Goal: Information Seeking & Learning: Learn about a topic

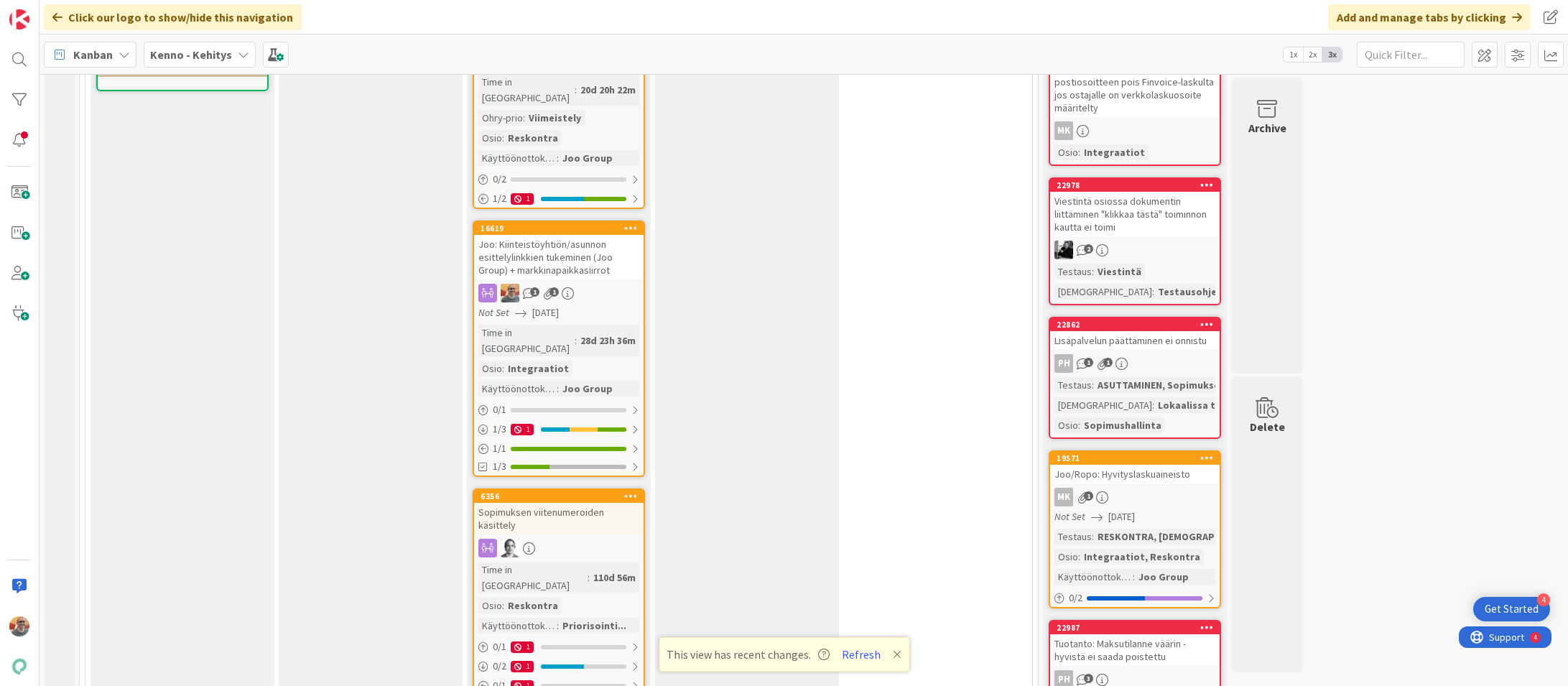
scroll to position [764, 0]
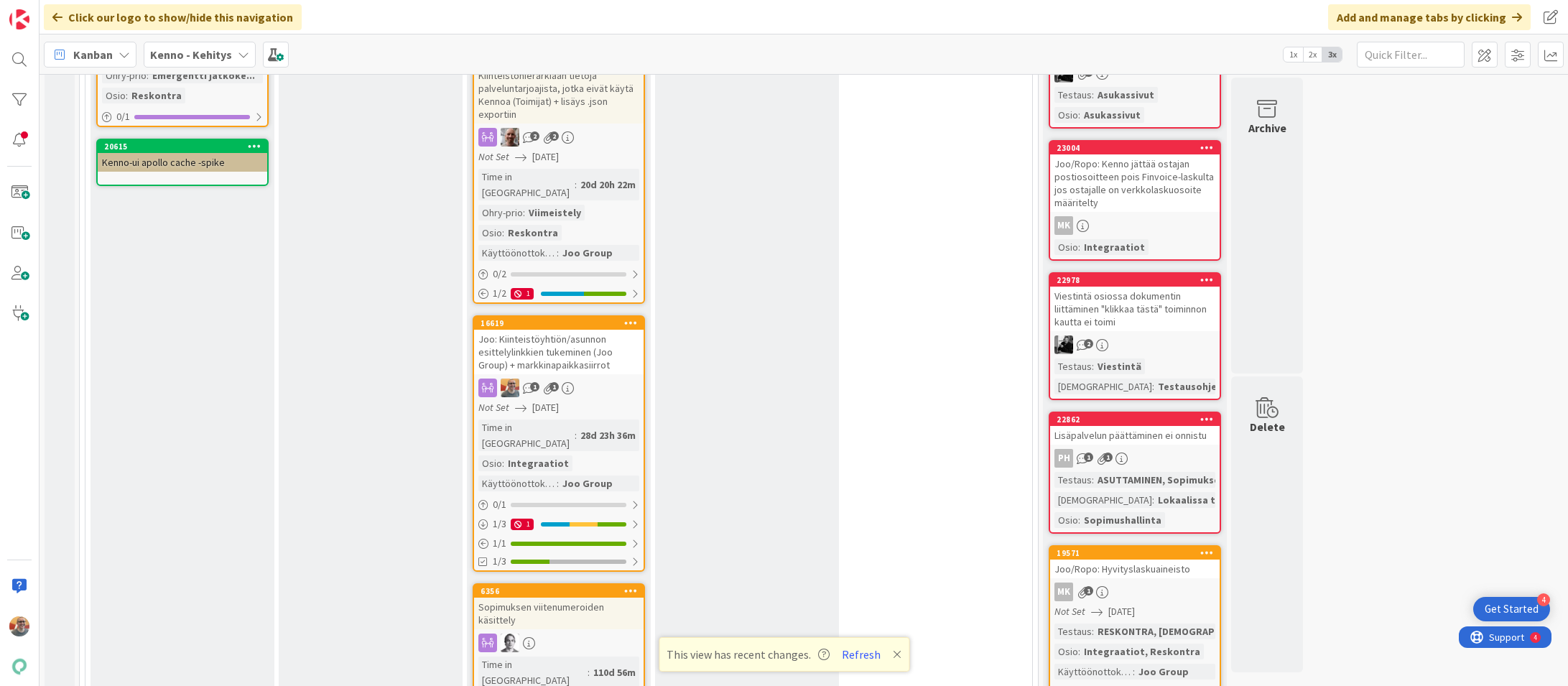
click at [551, 329] on div "Joo: Kiinteistöyhtiön/asunnon esittelylinkkien tukeminen (Joo Group) + markkina…" at bounding box center [559, 351] width 170 height 44
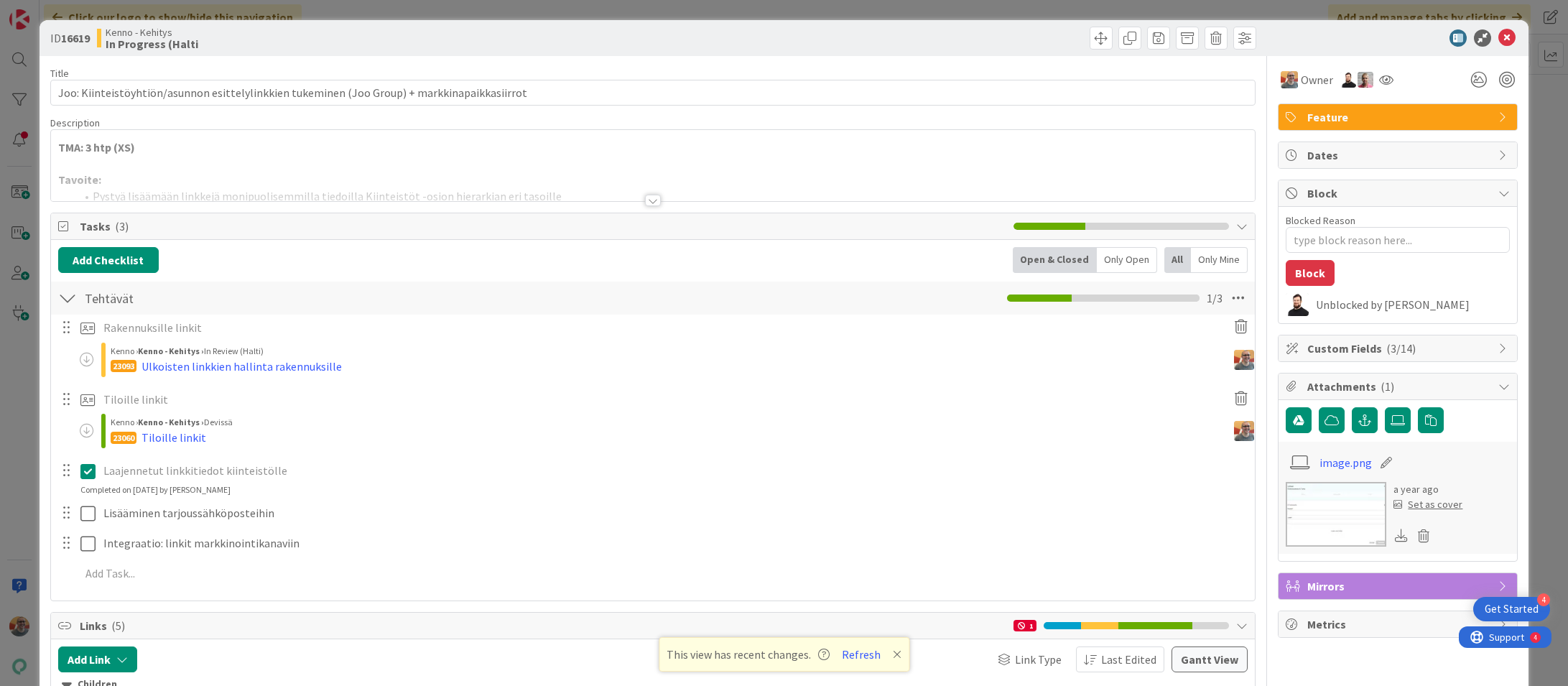
click at [366, 159] on p at bounding box center [653, 164] width 1190 height 16
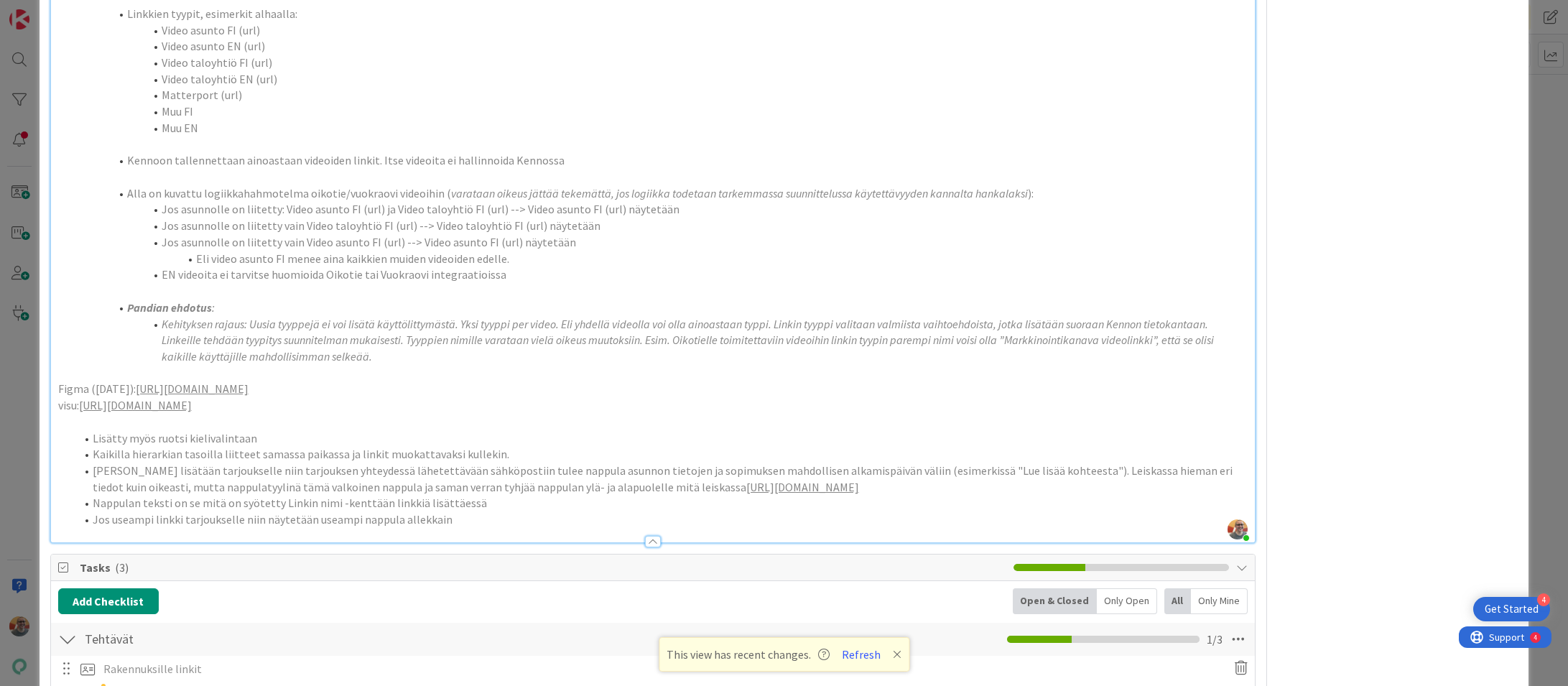
scroll to position [1315, 0]
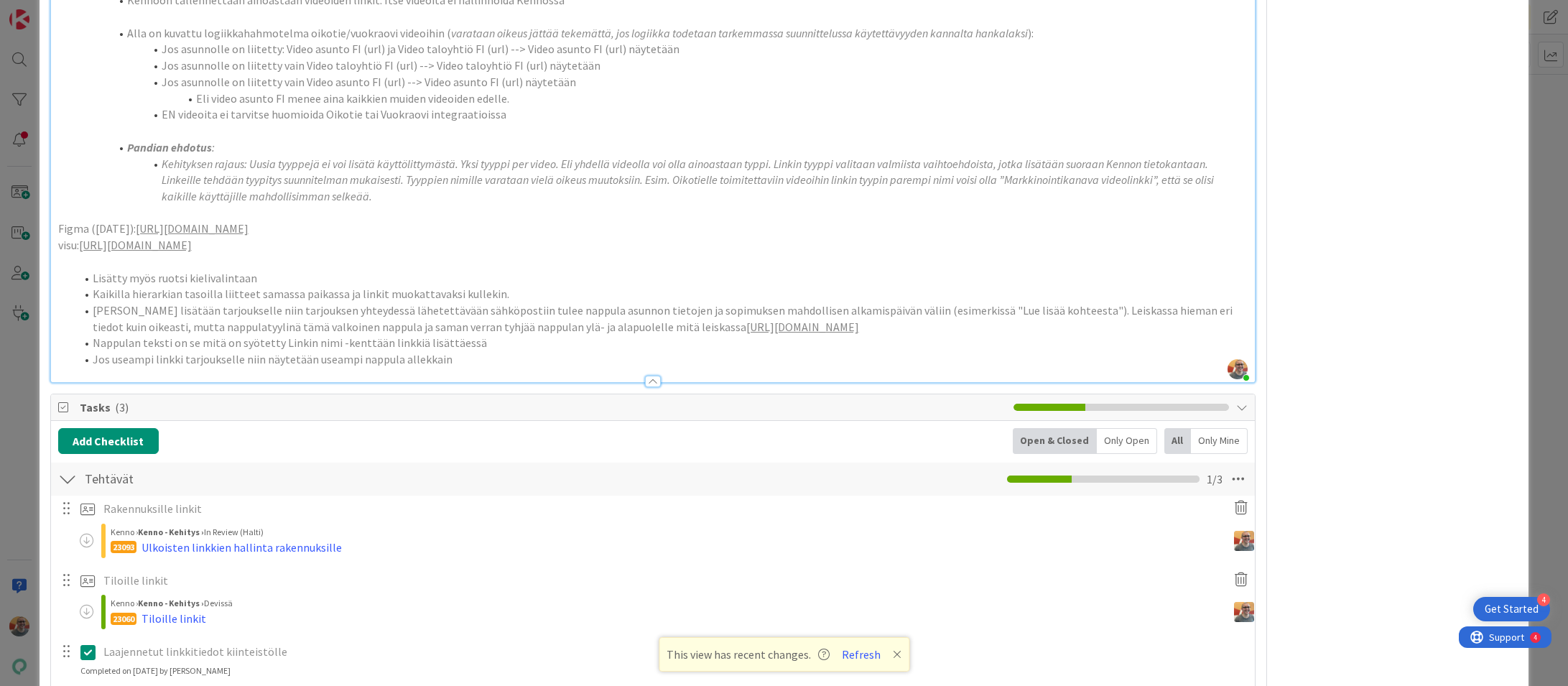
click at [840, 334] on link "[URL][DOMAIN_NAME]" at bounding box center [802, 326] width 113 height 14
click at [640, 388] on link "[URL][DOMAIN_NAME]" at bounding box center [590, 387] width 98 height 18
click at [421, 320] on span "[PERSON_NAME] lisätään tarjoukselle niin tarjouksen yhteydessä lähetettävään sä…" at bounding box center [663, 318] width 1142 height 31
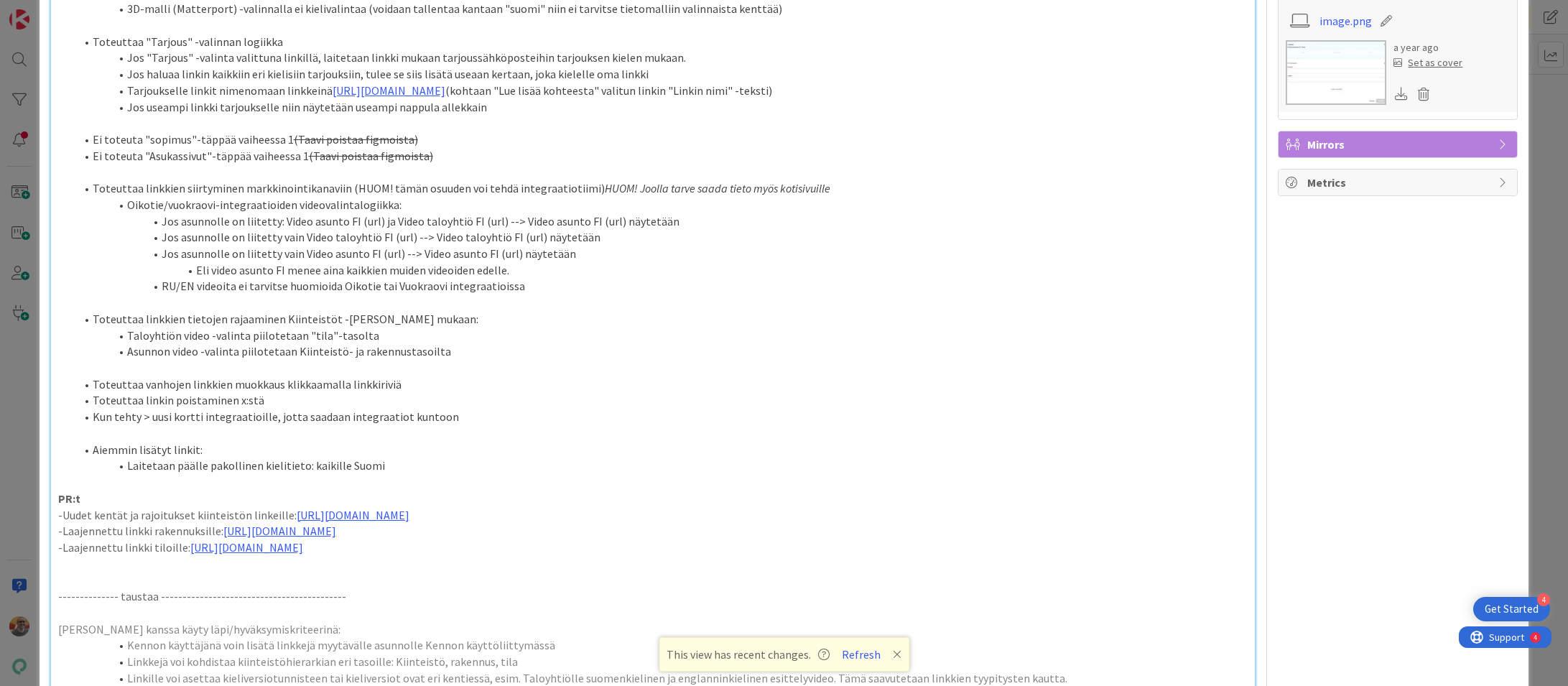
scroll to position [420, 0]
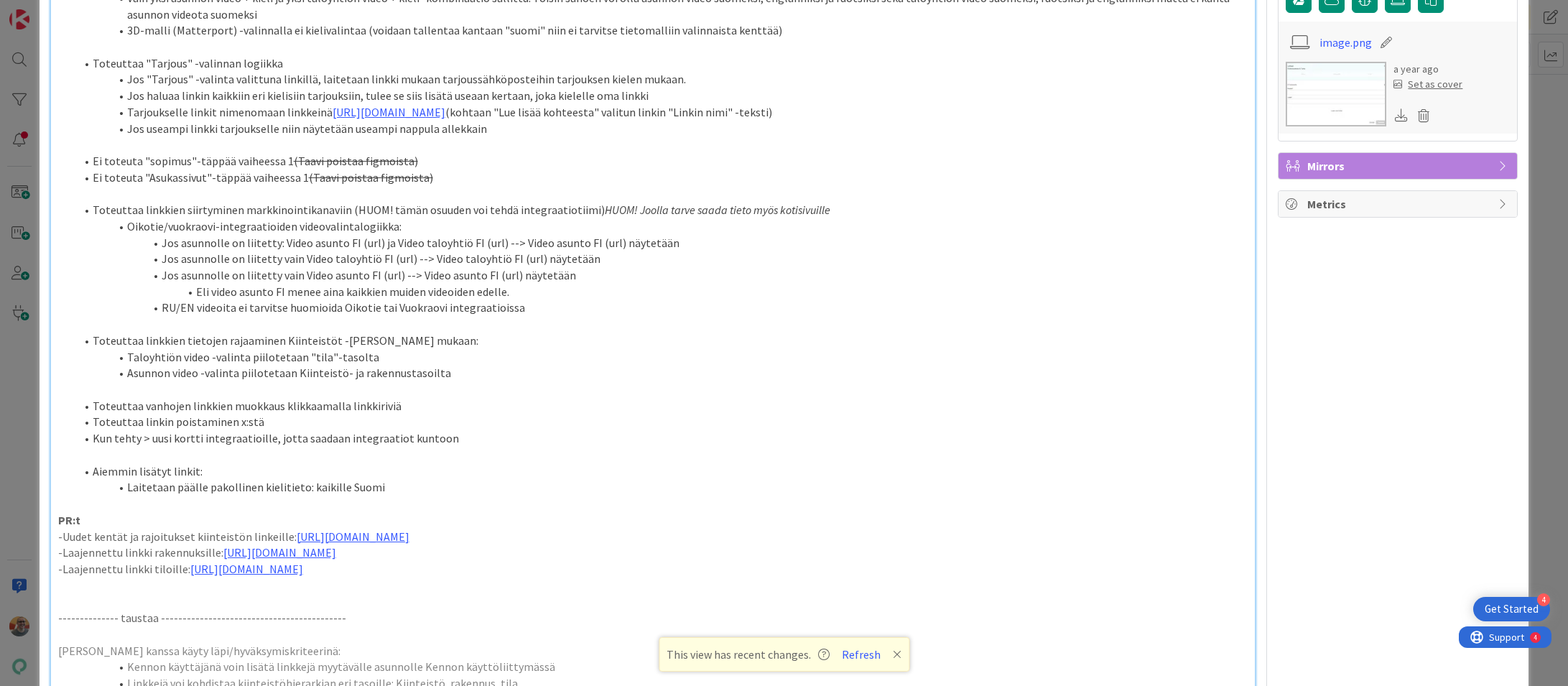
type textarea "x"
